Goal: Obtain resource: Download file/media

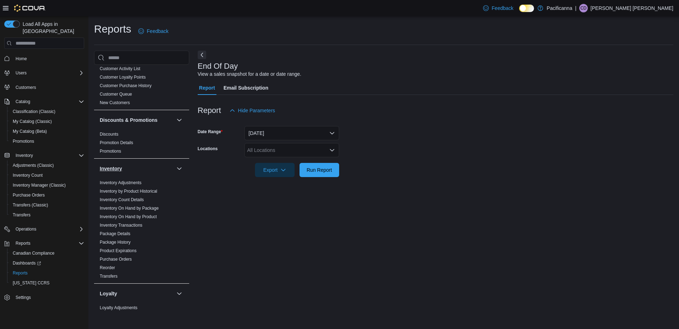
scroll to position [106, 0]
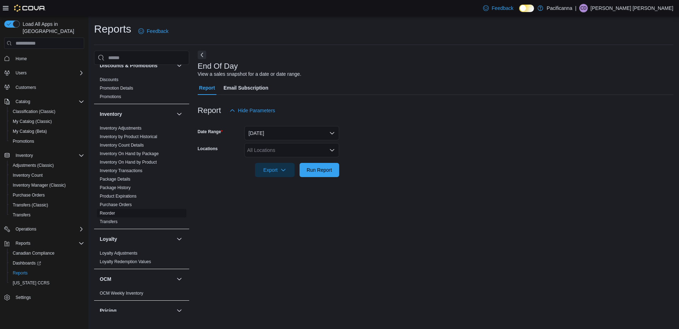
click at [105, 214] on link "Reorder" at bounding box center [107, 213] width 15 height 5
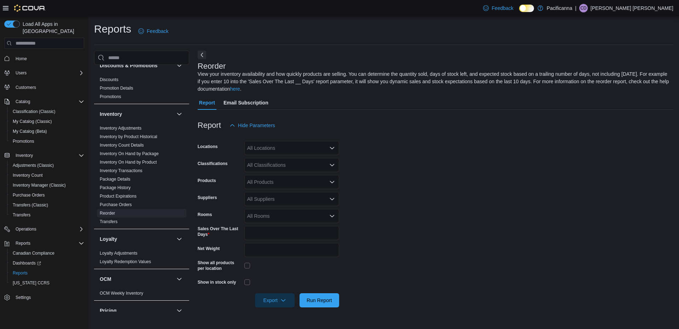
click at [287, 150] on div "All Locations" at bounding box center [291, 148] width 95 height 14
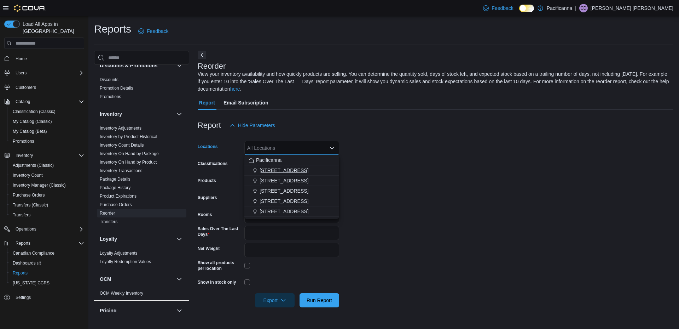
click at [287, 171] on span "[STREET_ADDRESS]" at bounding box center [284, 170] width 49 height 7
click at [493, 180] on form "Locations [STREET_ADDRESS] Combo box. Selected. [STREET_ADDRESS]. Press Backspa…" at bounding box center [436, 219] width 476 height 175
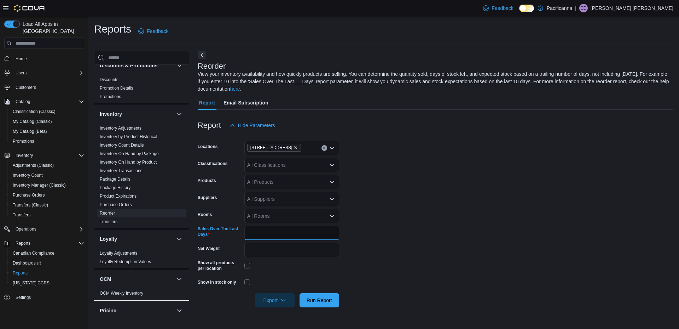
click at [262, 228] on input "*" at bounding box center [291, 233] width 95 height 14
type input "**"
click at [306, 163] on div "All Classifications" at bounding box center [291, 165] width 95 height 14
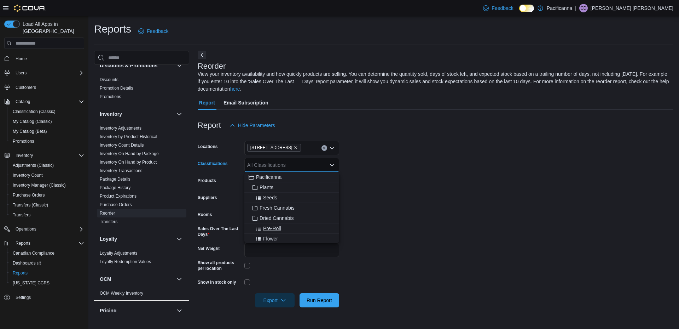
click at [282, 226] on div "Pre-Roll" at bounding box center [292, 228] width 86 height 7
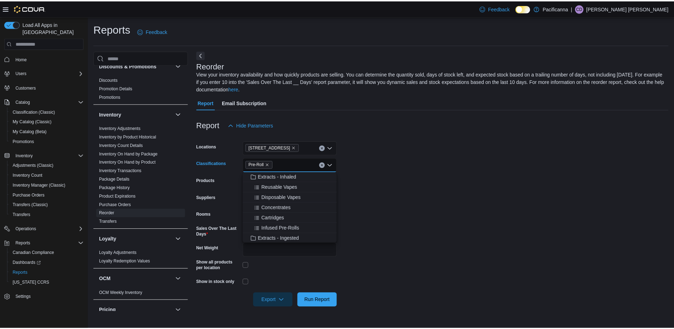
scroll to position [177, 0]
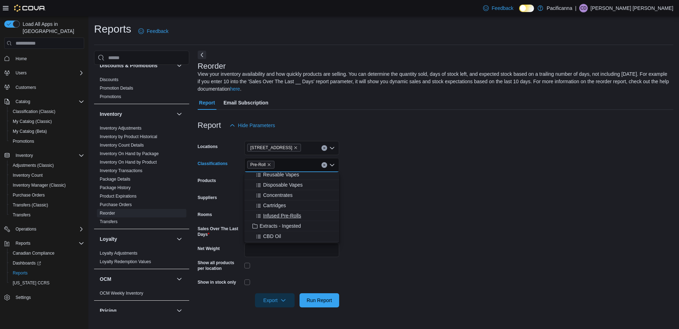
click at [292, 211] on button "Infused Pre-Rolls" at bounding box center [291, 216] width 95 height 10
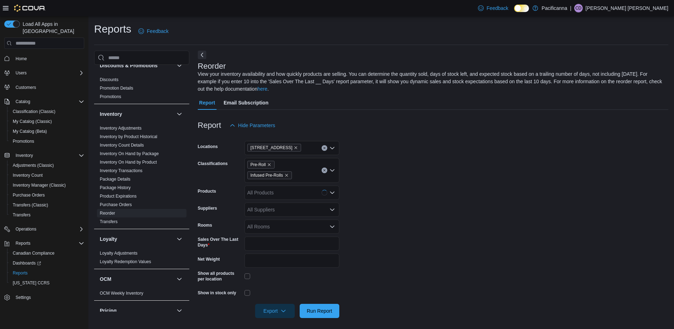
click at [422, 180] on form "Locations [STREET_ADDRESS] Classifications Pre-Roll Infused Pre-Rolls Products …" at bounding box center [433, 224] width 471 height 185
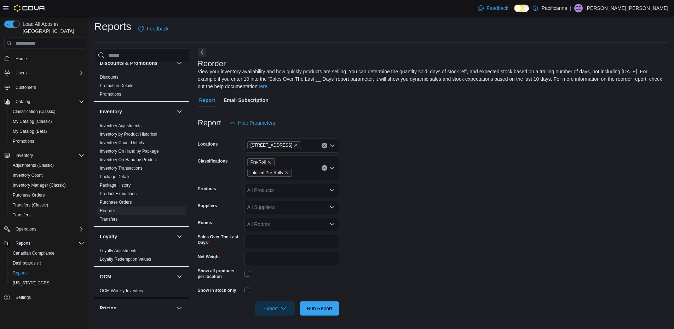
scroll to position [3, 0]
click at [281, 305] on span "Export" at bounding box center [274, 307] width 31 height 14
click at [287, 270] on button "Export to Excel" at bounding box center [276, 265] width 40 height 14
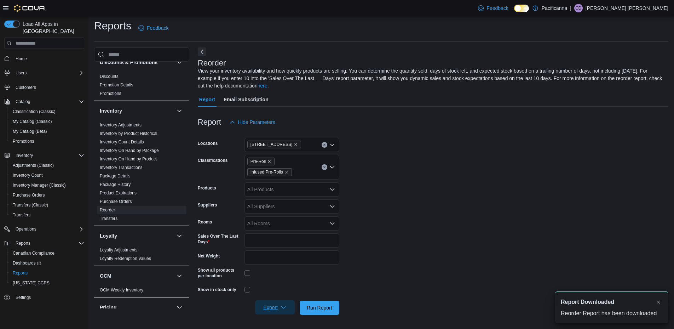
scroll to position [0, 0]
click at [270, 160] on icon "Remove Pre-Roll from selection in this group" at bounding box center [269, 161] width 4 height 4
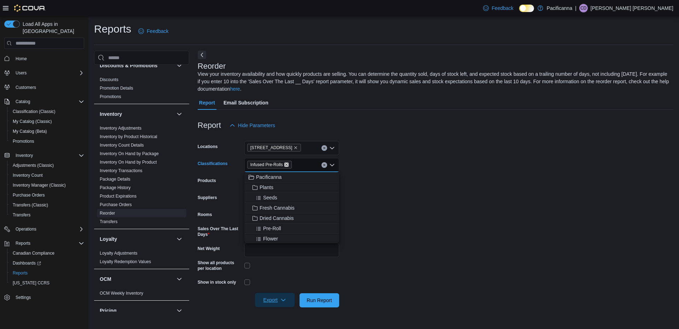
click at [287, 165] on icon "Remove Infused Pre-Rolls from selection in this group" at bounding box center [286, 164] width 4 height 4
click at [277, 200] on span "Flower" at bounding box center [270, 203] width 15 height 7
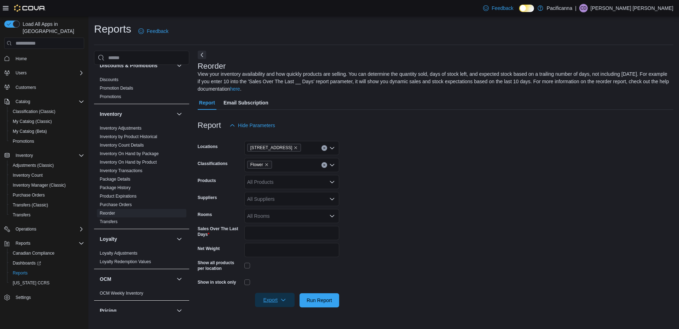
click at [414, 201] on form "Locations [STREET_ADDRESS] Classifications Flower Products All Products Supplie…" at bounding box center [436, 219] width 476 height 175
click at [276, 297] on span "Export" at bounding box center [274, 300] width 31 height 14
click at [277, 257] on span "Export to Excel" at bounding box center [276, 258] width 32 height 6
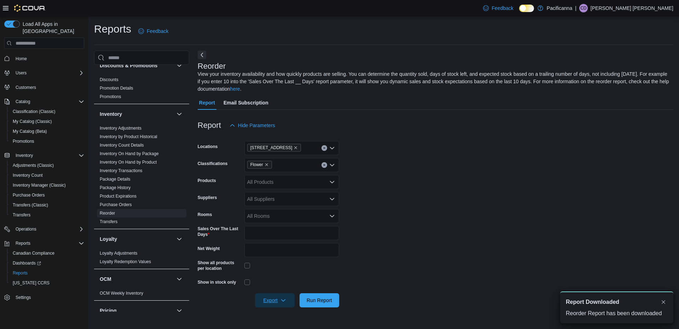
scroll to position [0, 0]
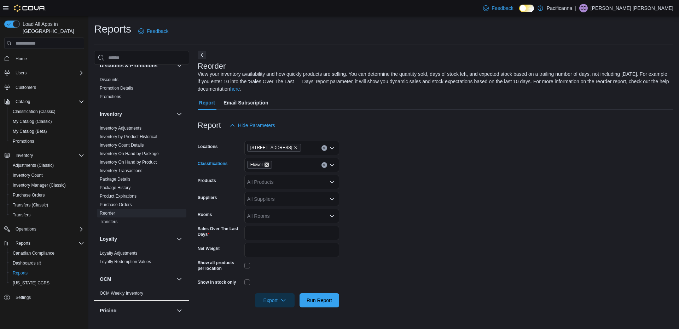
click at [265, 164] on icon "Remove Flower from selection in this group" at bounding box center [267, 164] width 4 height 4
click at [276, 178] on span "Edibles - Solid" at bounding box center [276, 177] width 32 height 7
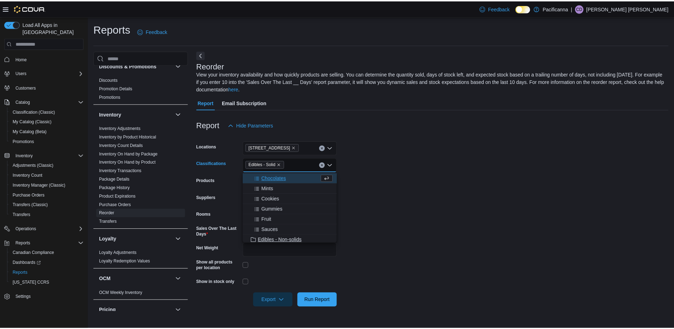
scroll to position [106, 0]
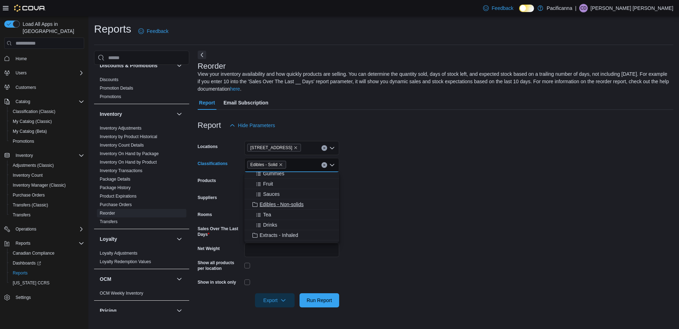
click at [292, 201] on span "Edibles - Non-solids" at bounding box center [282, 204] width 44 height 7
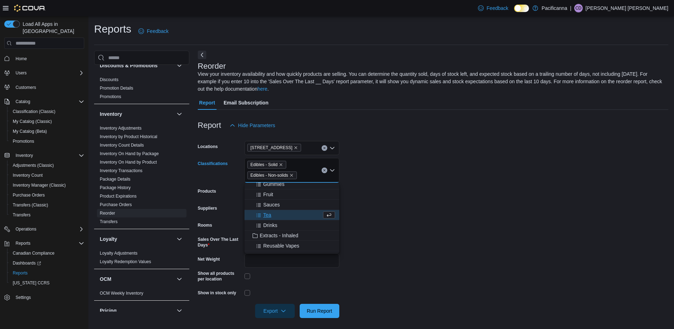
click at [455, 210] on form "Locations [STREET_ADDRESS] Classifications Edibles - Solid Edibles - Non-solids…" at bounding box center [433, 224] width 471 height 185
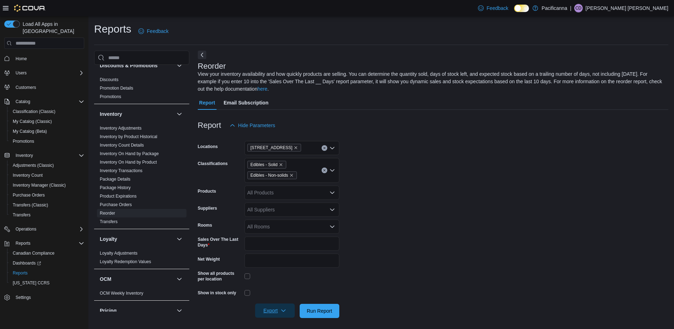
click at [281, 309] on icon "button" at bounding box center [284, 310] width 6 height 6
click at [280, 269] on span "Export to Excel" at bounding box center [276, 268] width 32 height 6
